Goal: Information Seeking & Learning: Learn about a topic

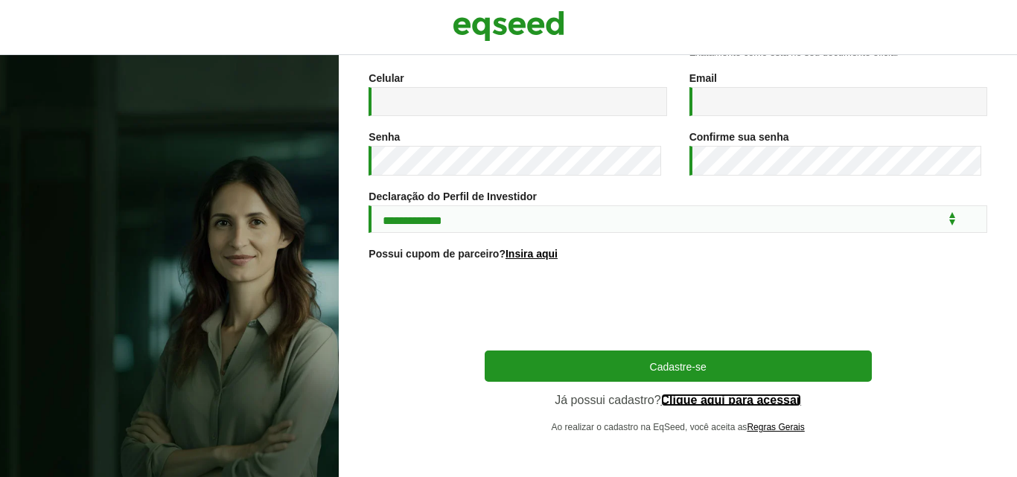
click at [716, 401] on link "Clique aqui para acessar" at bounding box center [731, 401] width 141 height 12
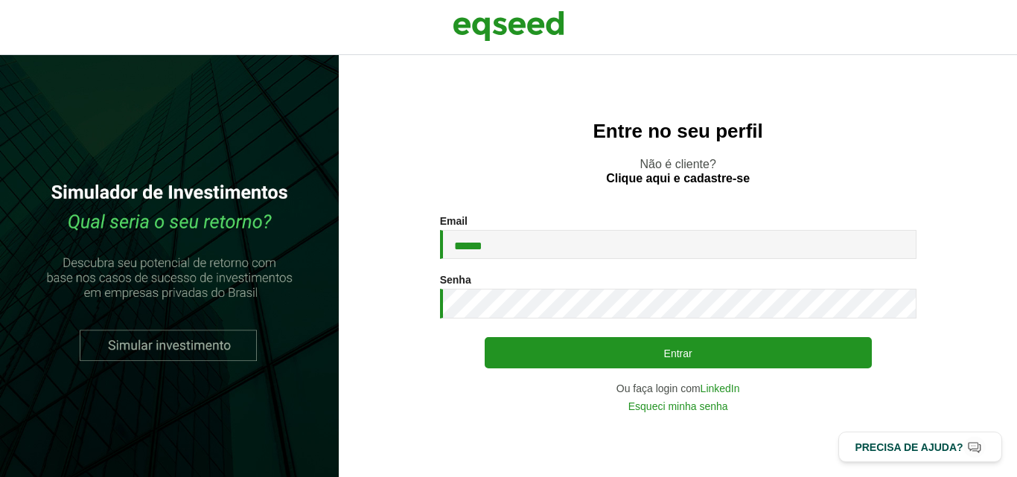
type input "**********"
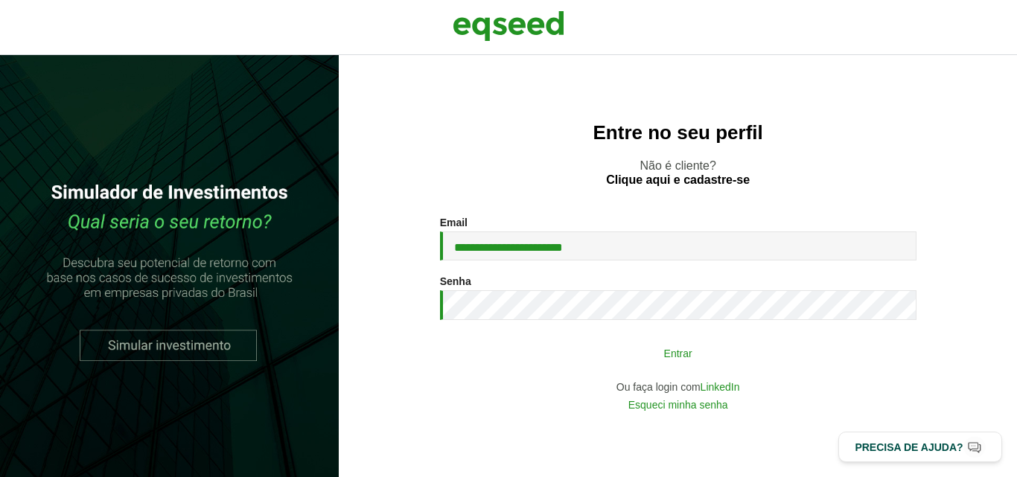
click at [634, 349] on button "Entrar" at bounding box center [678, 353] width 387 height 28
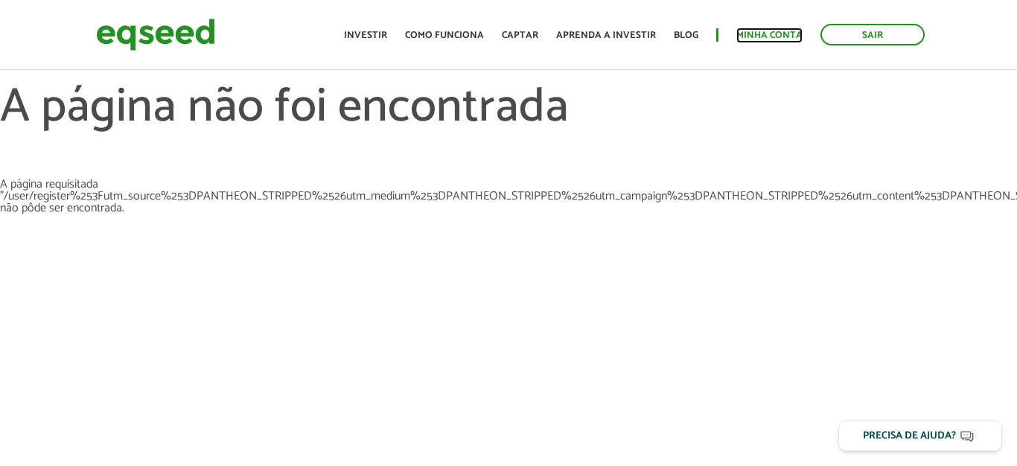
click at [767, 31] on link "Minha conta" at bounding box center [770, 36] width 66 height 10
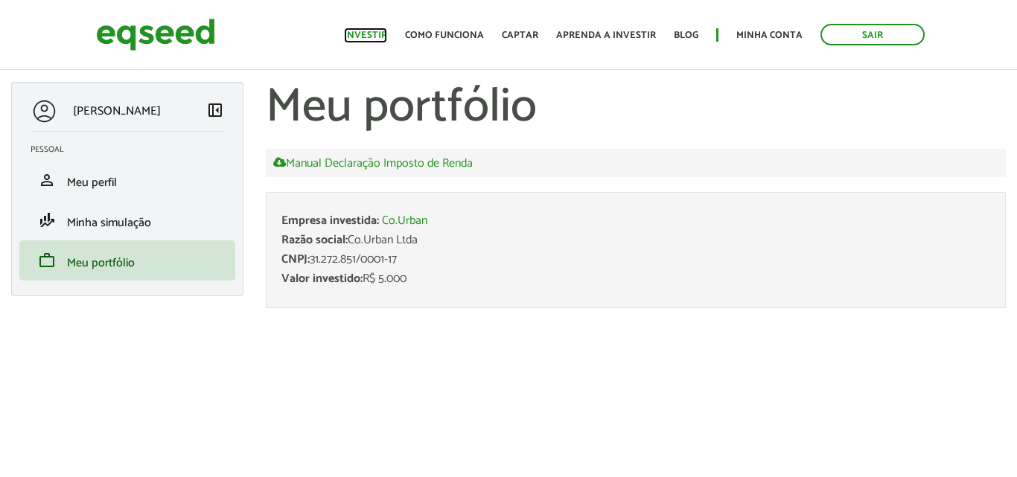
click at [379, 31] on link "Investir" at bounding box center [365, 36] width 43 height 10
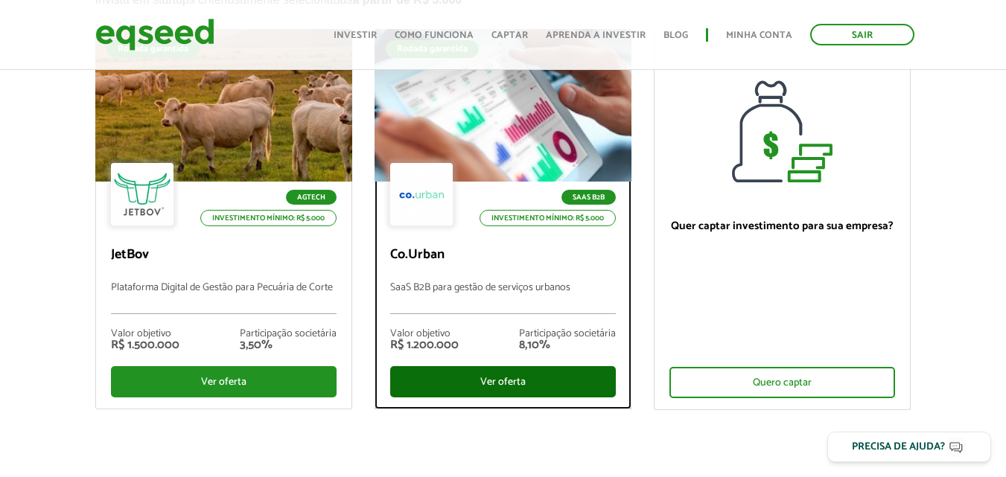
click at [519, 372] on div "Ver oferta" at bounding box center [503, 381] width 226 height 31
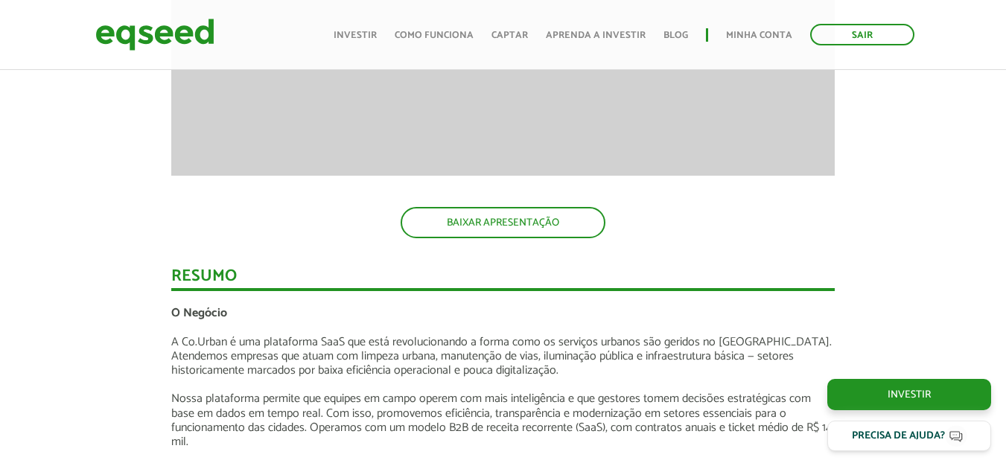
scroll to position [1936, 0]
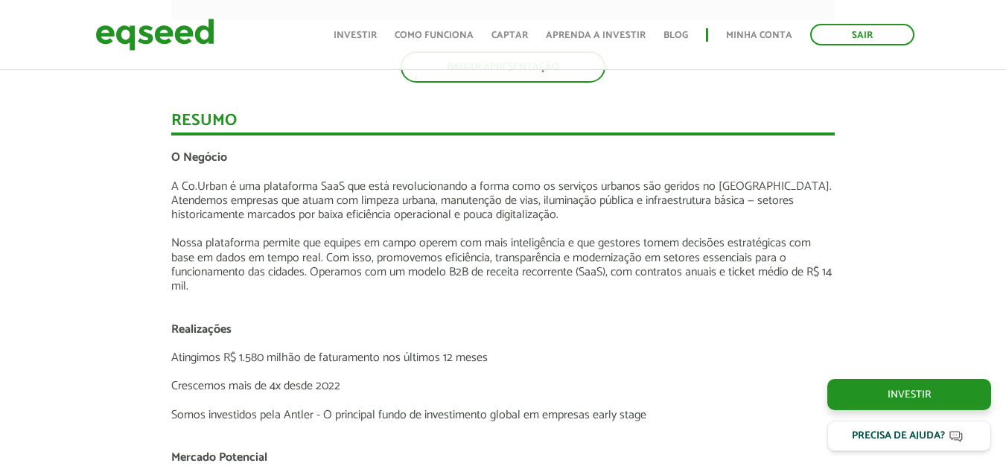
click at [508, 251] on p "Nossa plataforma permite que equipes em campo operem com mais inteligência e qu…" at bounding box center [503, 264] width 664 height 57
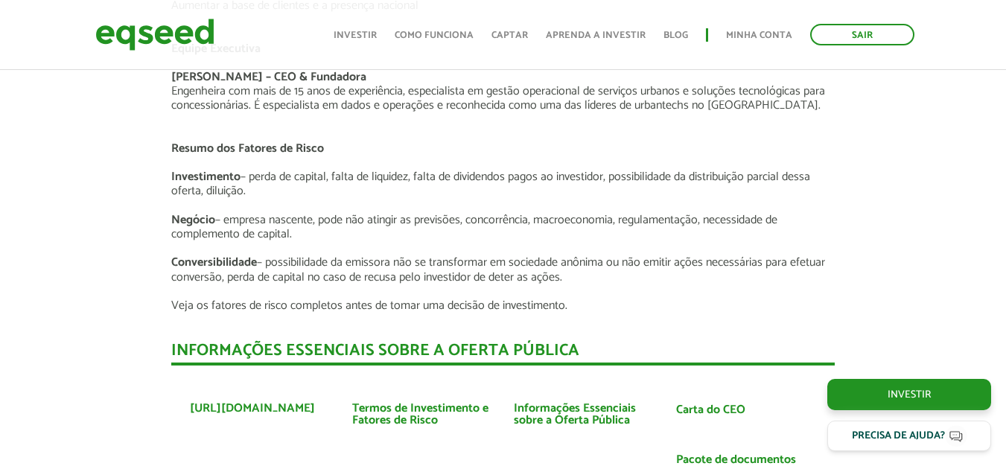
scroll to position [2681, 0]
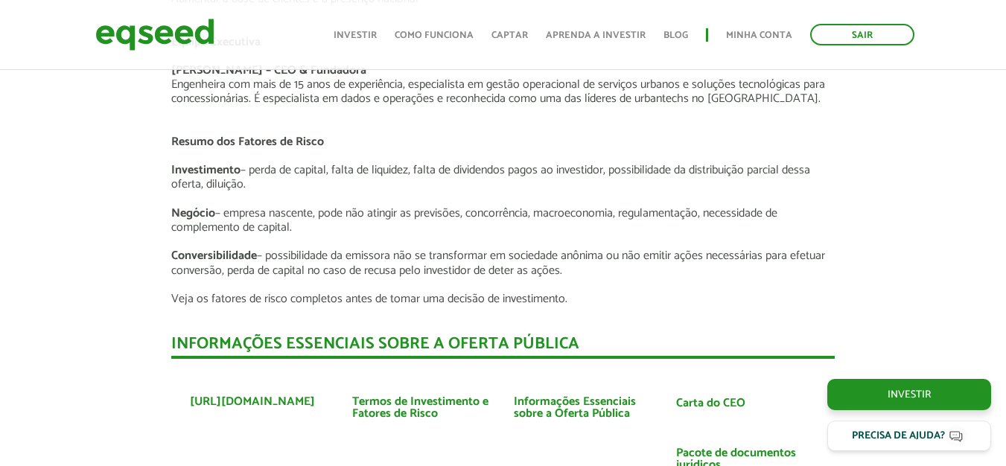
click at [515, 306] on p "Veja os fatores de risco completos antes de tomar uma decisão de investimento." at bounding box center [503, 299] width 664 height 14
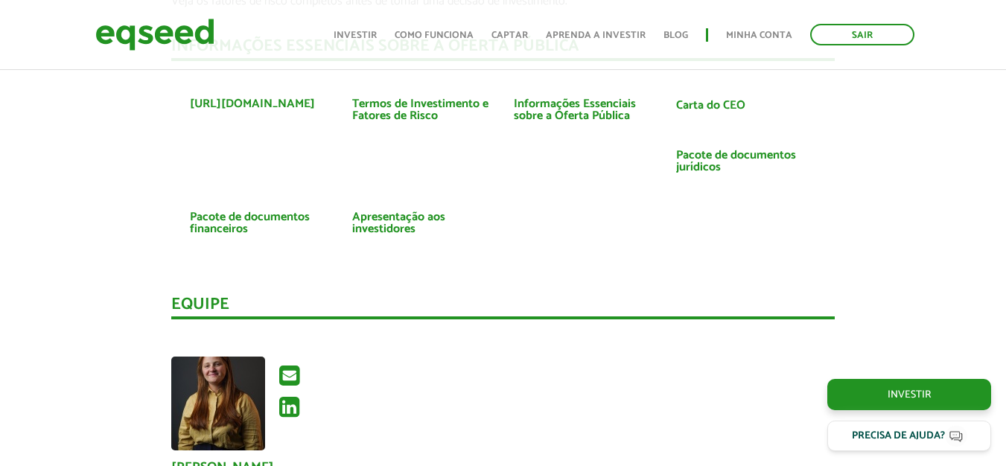
scroll to position [2830, 0]
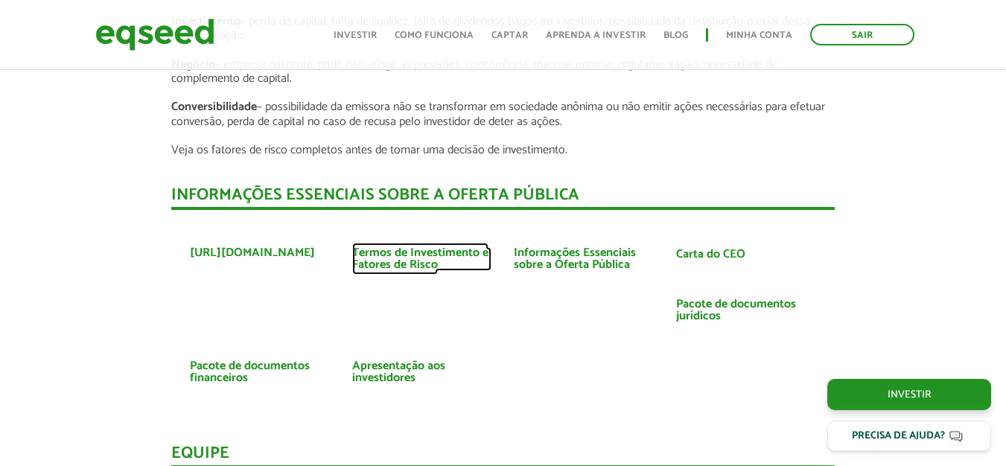
click at [410, 260] on link "Termos de Investimento e Fatores de Risco" at bounding box center [422, 259] width 140 height 24
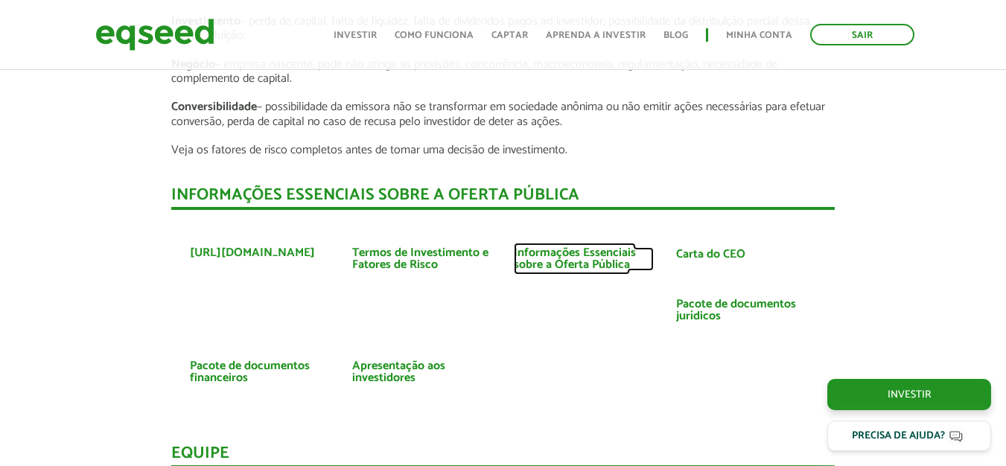
click at [589, 254] on link "Informações Essenciais sobre a Oferta Pública" at bounding box center [584, 259] width 140 height 24
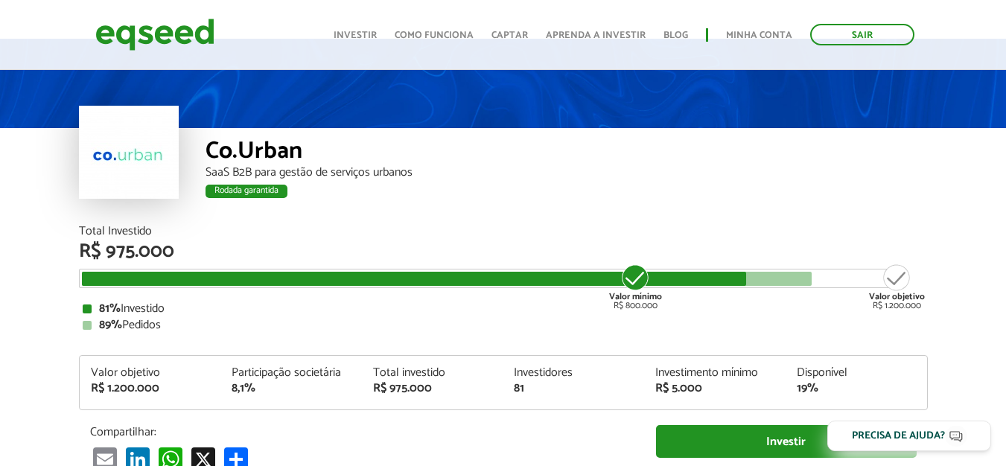
scroll to position [0, 0]
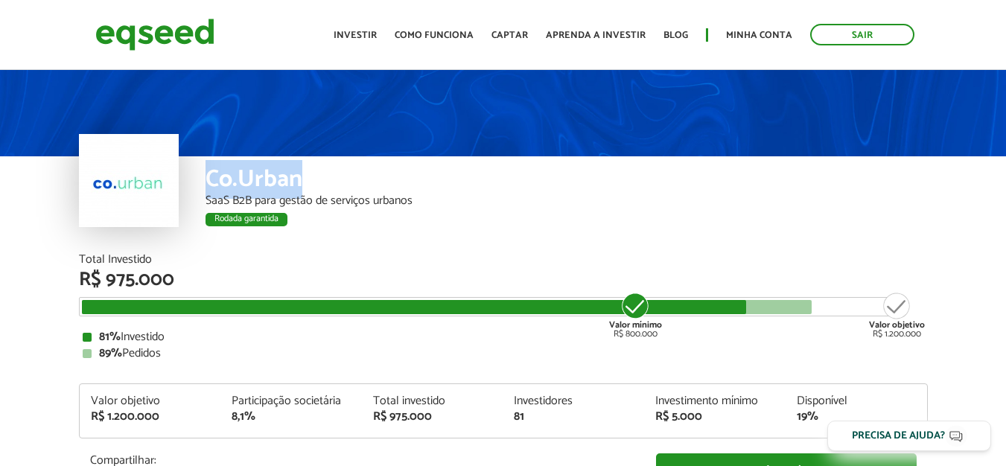
drag, startPoint x: 305, startPoint y: 181, endPoint x: 206, endPoint y: 182, distance: 98.3
click at [206, 182] on div "Co.Urban" at bounding box center [567, 182] width 722 height 28
copy div "Co.Urban"
drag, startPoint x: 470, startPoint y: 271, endPoint x: 417, endPoint y: 259, distance: 54.2
click at [469, 271] on div "R$ 975.000" at bounding box center [503, 279] width 849 height 19
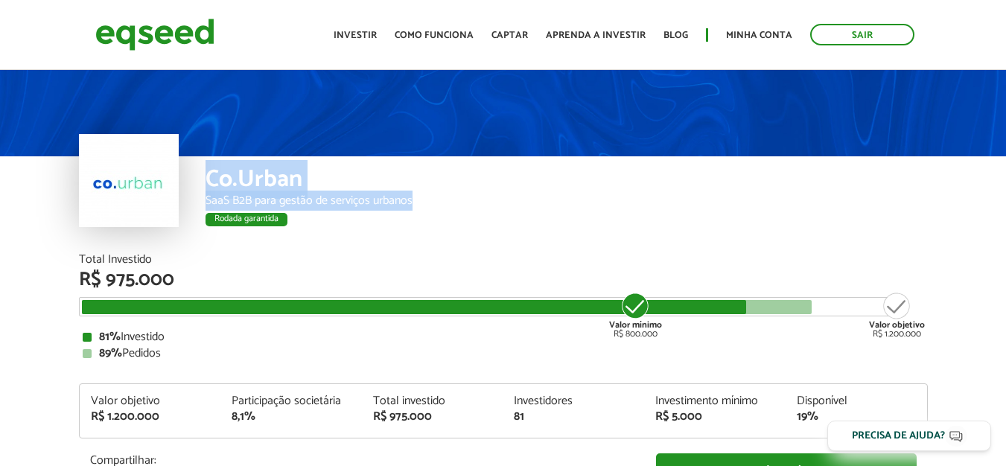
drag, startPoint x: 425, startPoint y: 203, endPoint x: 205, endPoint y: 185, distance: 221.2
click at [206, 185] on div "Co.Urban SaaS B2B para gestão de serviços urbanos Rodada garantida" at bounding box center [567, 205] width 722 height 98
copy div "Co.Urban SaaS B2B para gestão de serviços urbanos"
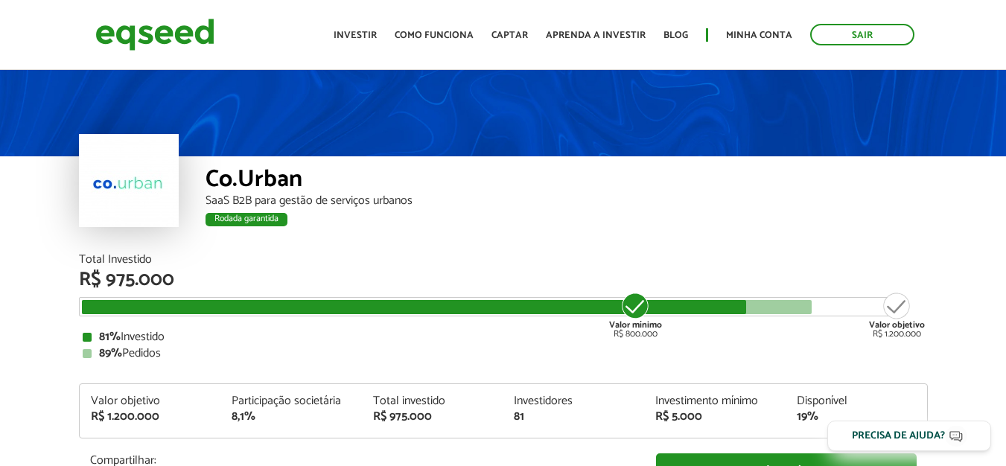
click at [389, 255] on div "Total Investido" at bounding box center [503, 260] width 849 height 12
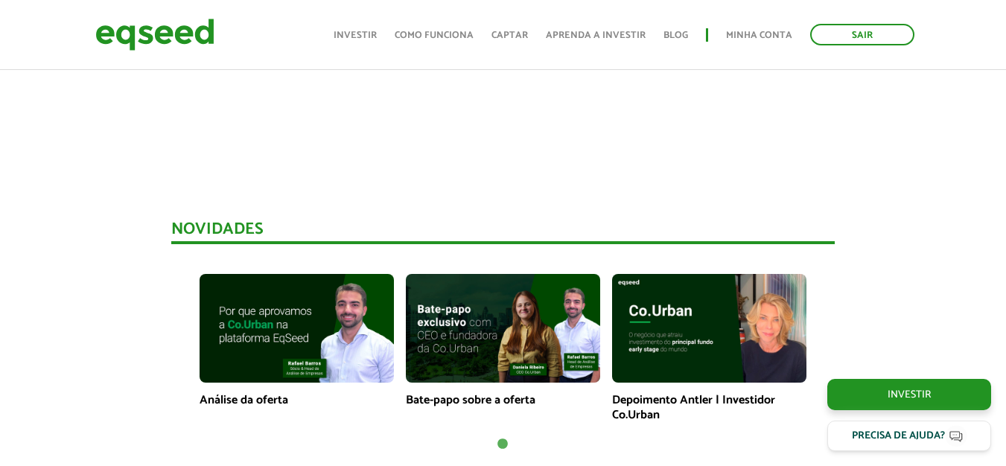
scroll to position [1043, 0]
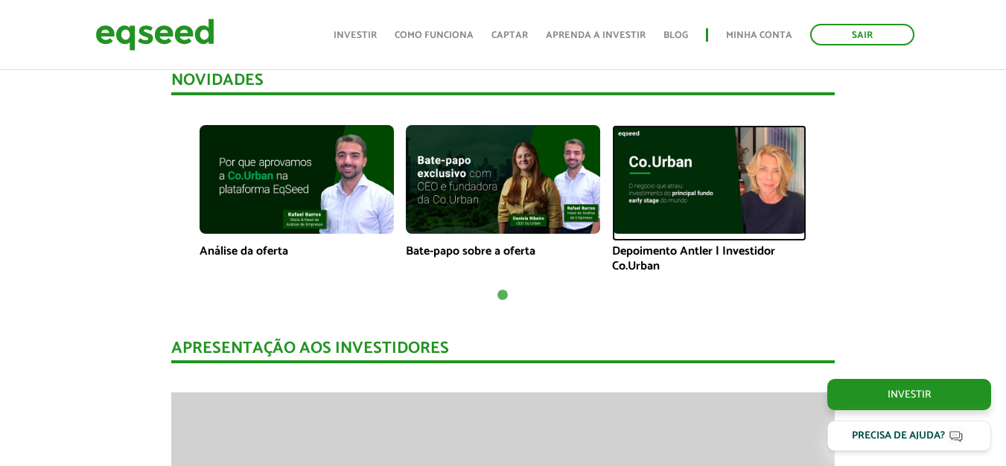
click at [685, 158] on img at bounding box center [709, 179] width 194 height 109
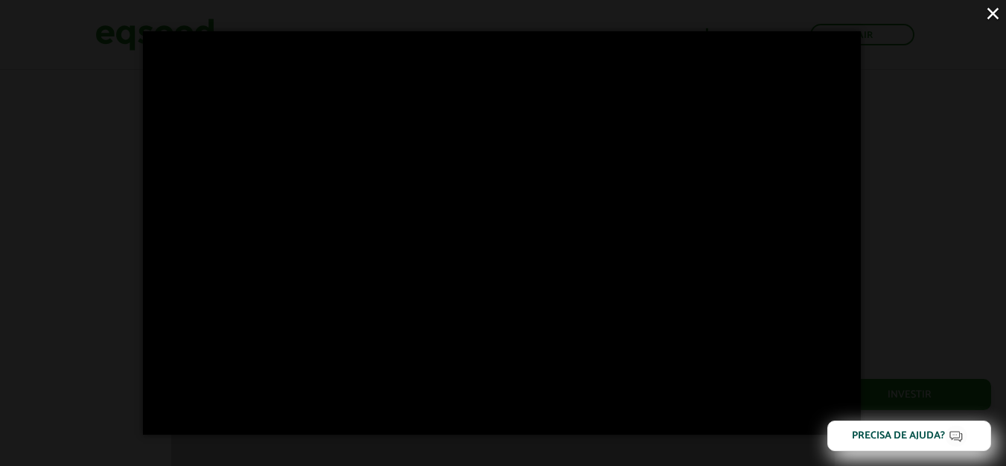
click at [991, 12] on button "×" at bounding box center [993, 13] width 26 height 26
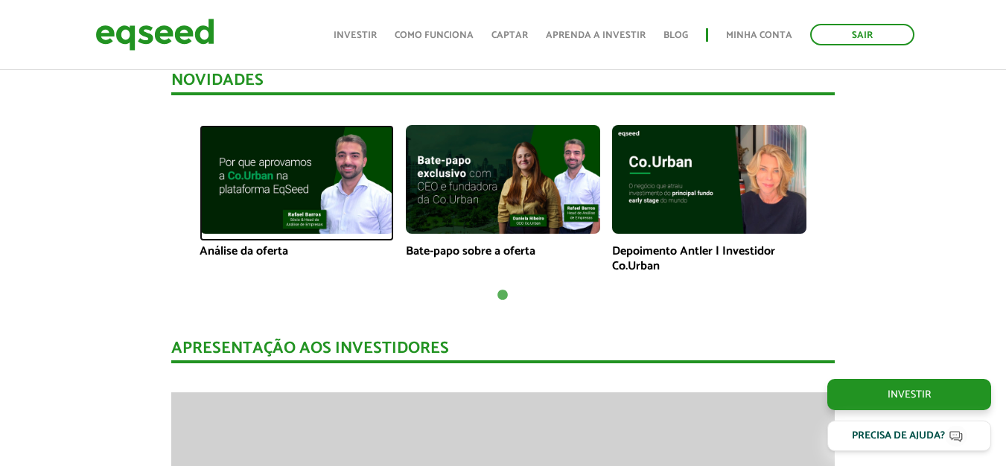
click at [279, 202] on img at bounding box center [297, 179] width 194 height 109
